Goal: Task Accomplishment & Management: Manage account settings

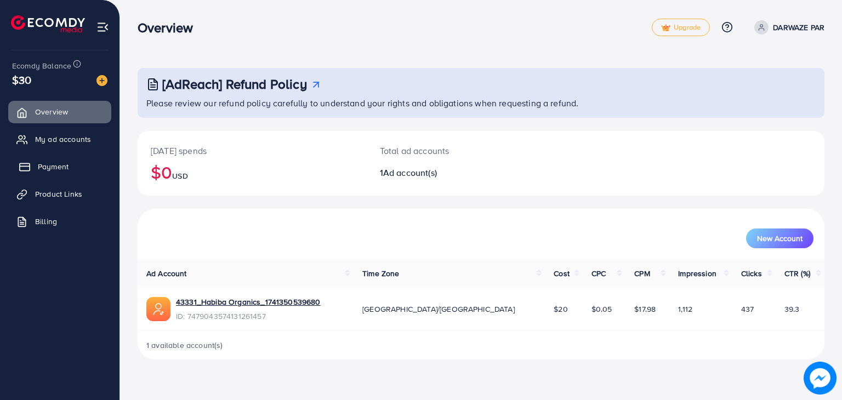
click at [46, 167] on span "Payment" at bounding box center [53, 166] width 31 height 11
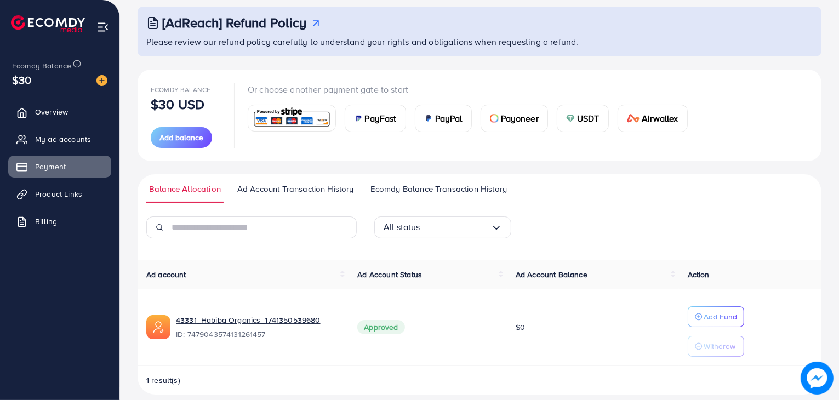
scroll to position [73, 0]
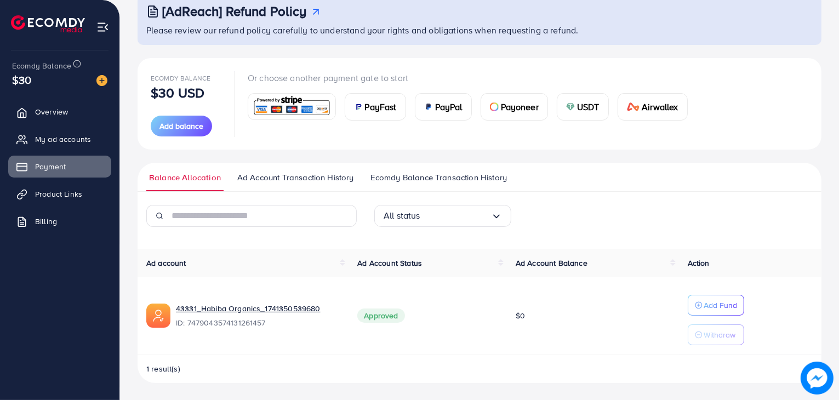
click at [285, 177] on span "Ad Account Transaction History" at bounding box center [295, 177] width 117 height 12
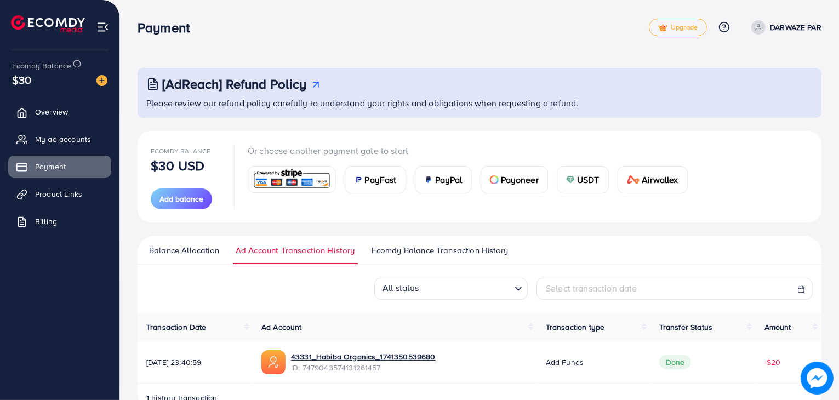
click at [436, 246] on span "Ecomdy Balance Transaction History" at bounding box center [439, 250] width 136 height 12
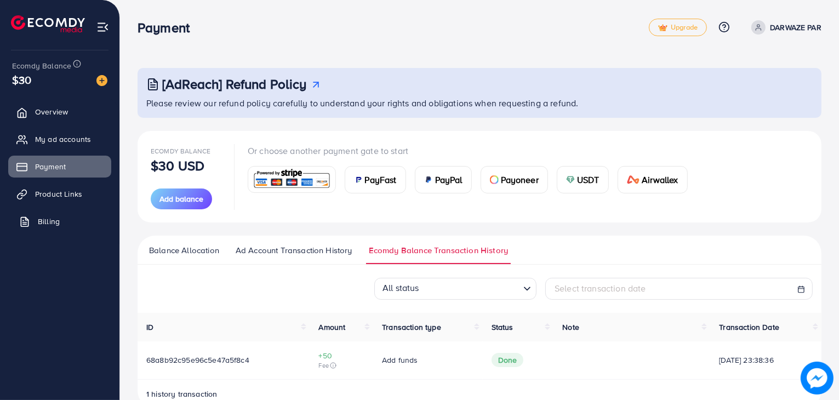
click at [42, 222] on span "Billing" at bounding box center [49, 221] width 22 height 11
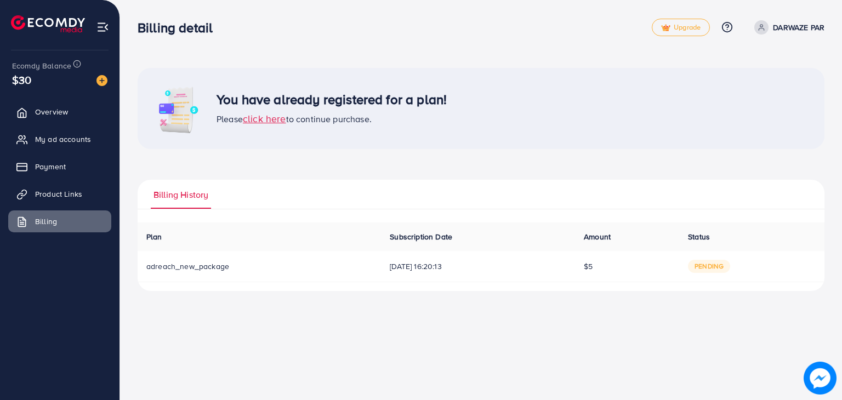
click at [786, 29] on p "DARWAZE PAR" at bounding box center [799, 27] width 52 height 13
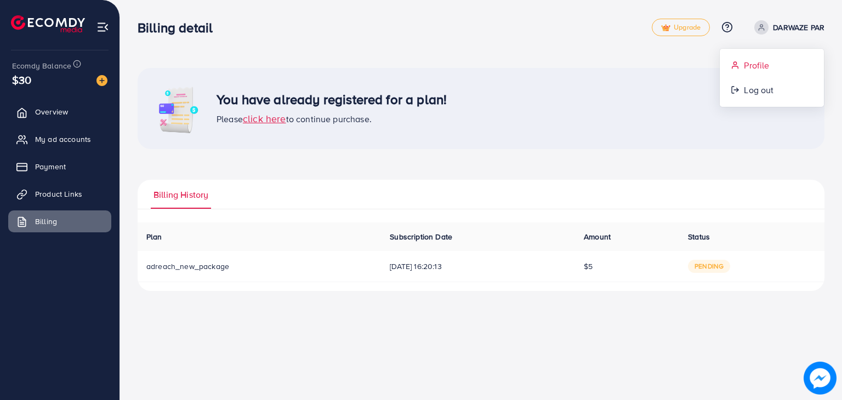
click at [763, 66] on span "Profile" at bounding box center [755, 65] width 25 height 13
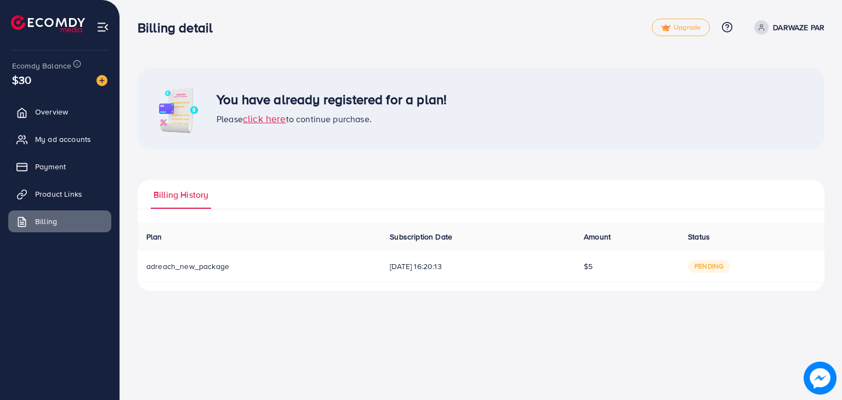
select select "********"
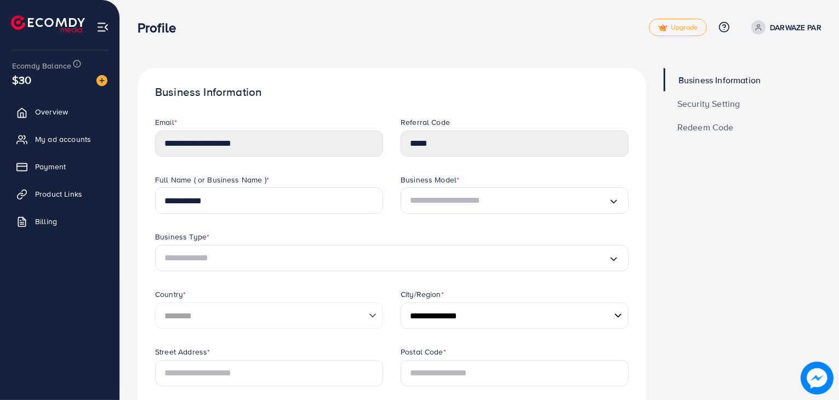
click at [100, 25] on img at bounding box center [102, 27] width 13 height 13
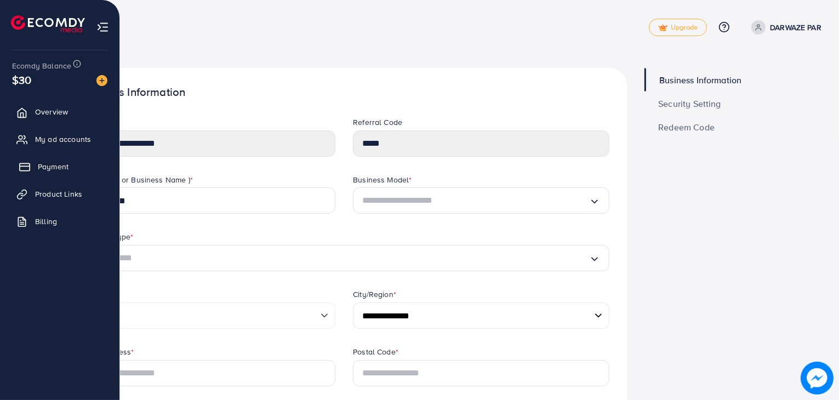
click at [42, 167] on span "Payment" at bounding box center [53, 166] width 31 height 11
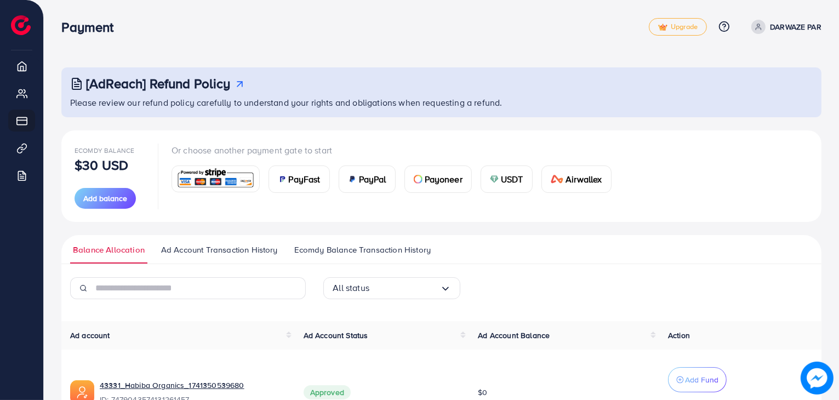
scroll to position [82, 0]
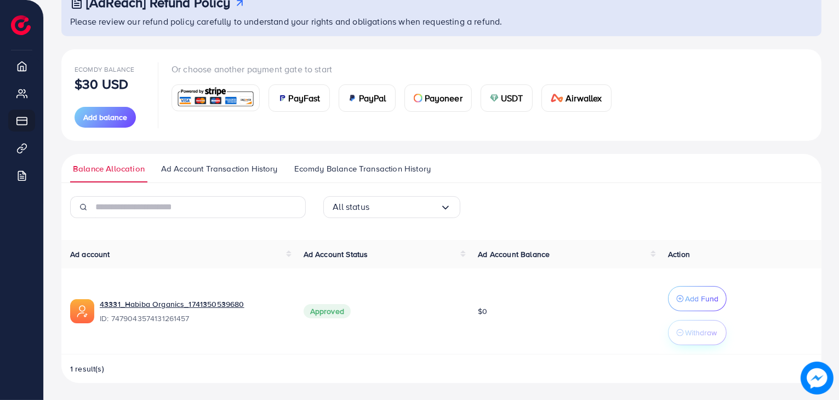
click at [689, 334] on p "Withdraw" at bounding box center [701, 332] width 32 height 13
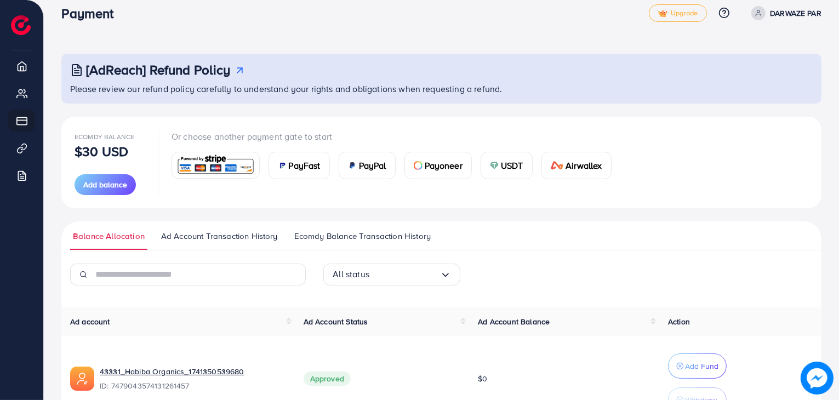
scroll to position [0, 0]
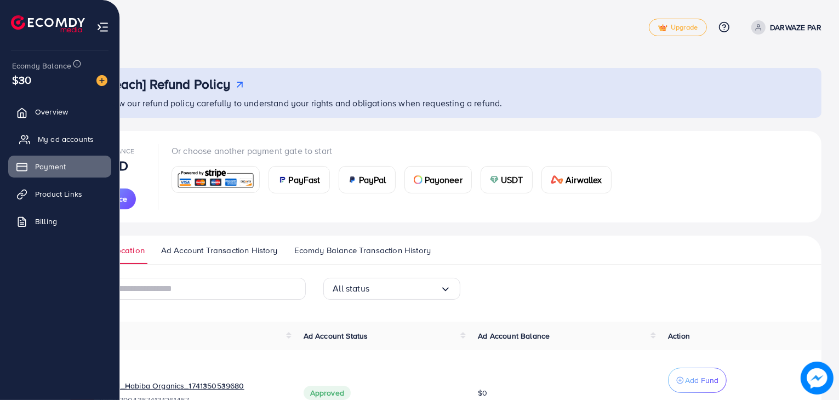
click at [56, 134] on span "My ad accounts" at bounding box center [66, 139] width 56 height 11
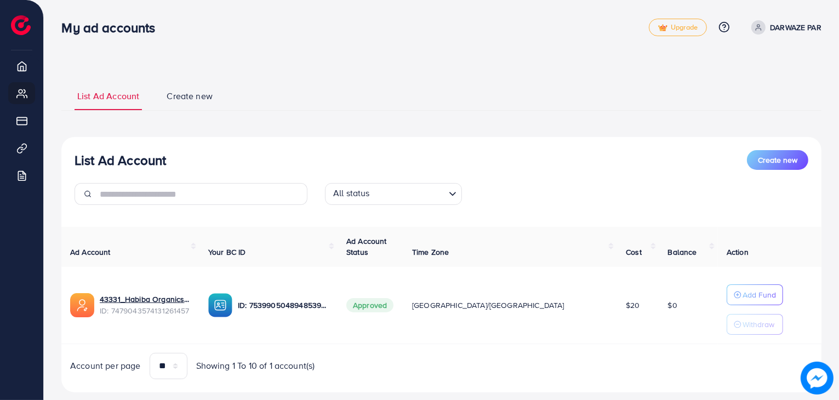
scroll to position [22, 0]
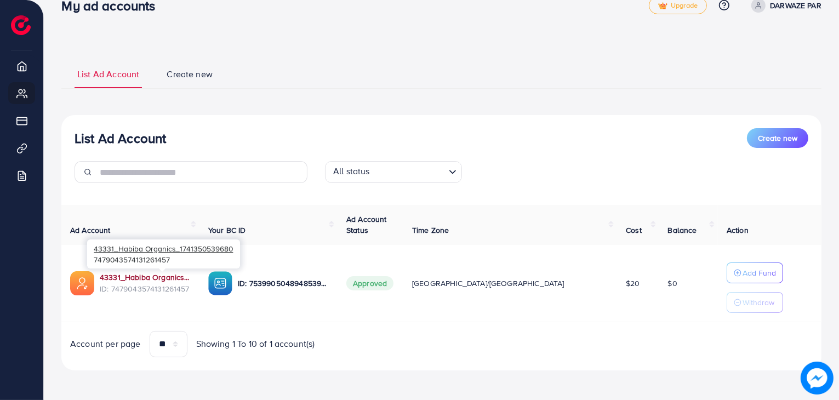
click at [120, 274] on link "43331_Habiba Organics_1741350539680" at bounding box center [145, 277] width 91 height 11
